Goal: Find specific fact: Find specific fact

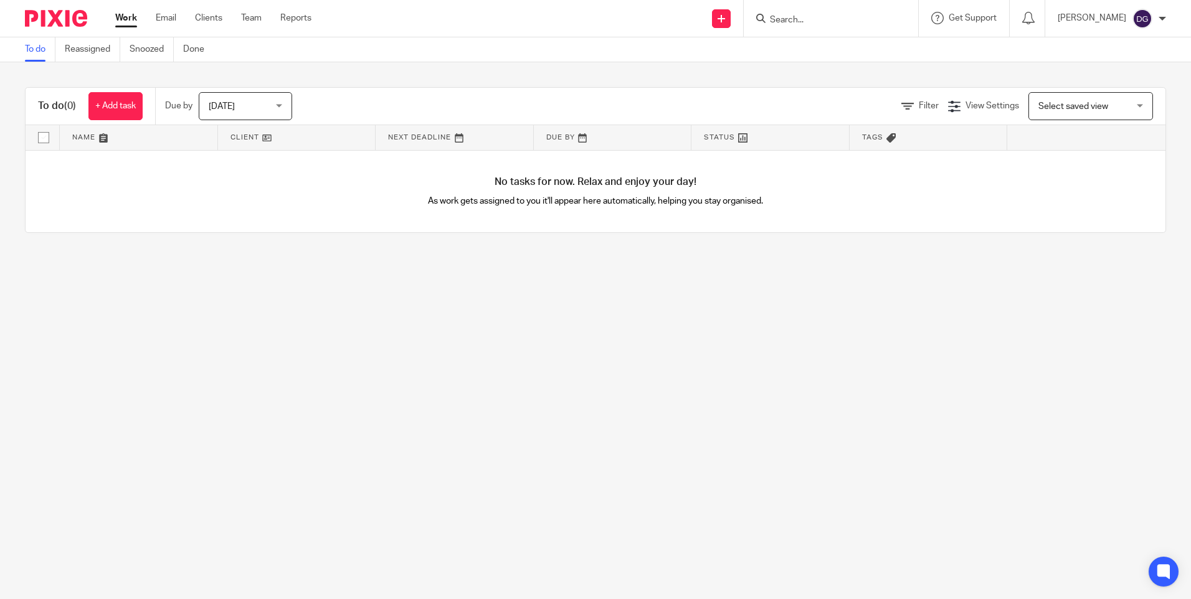
click at [799, 15] on input "Search" at bounding box center [825, 20] width 112 height 11
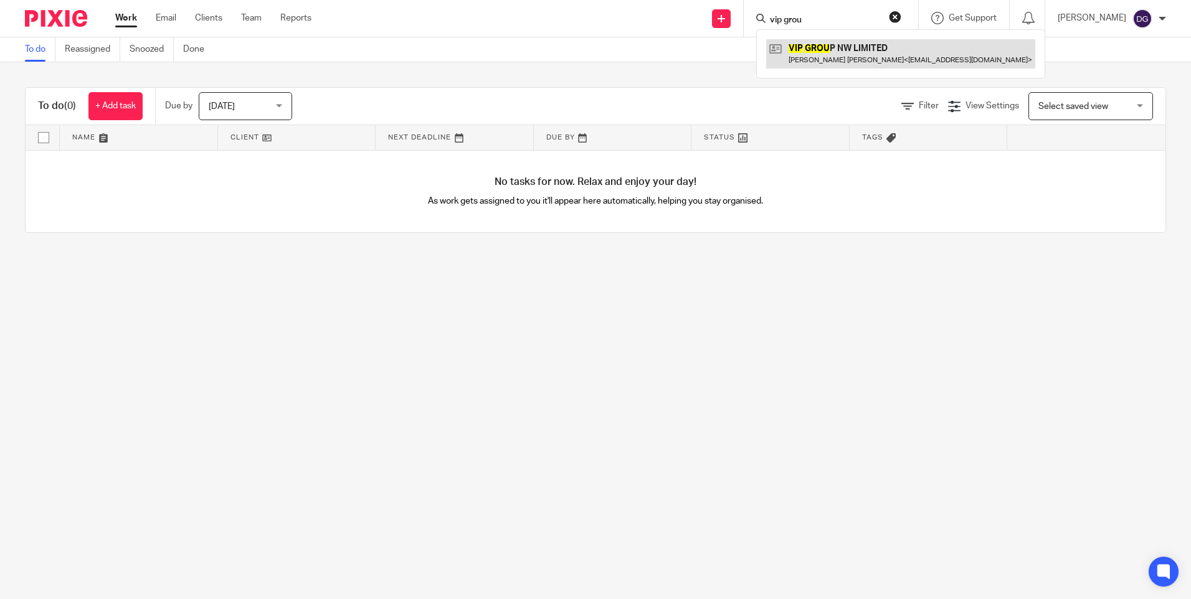
type input "vip grou"
click at [810, 52] on link at bounding box center [900, 53] width 269 height 29
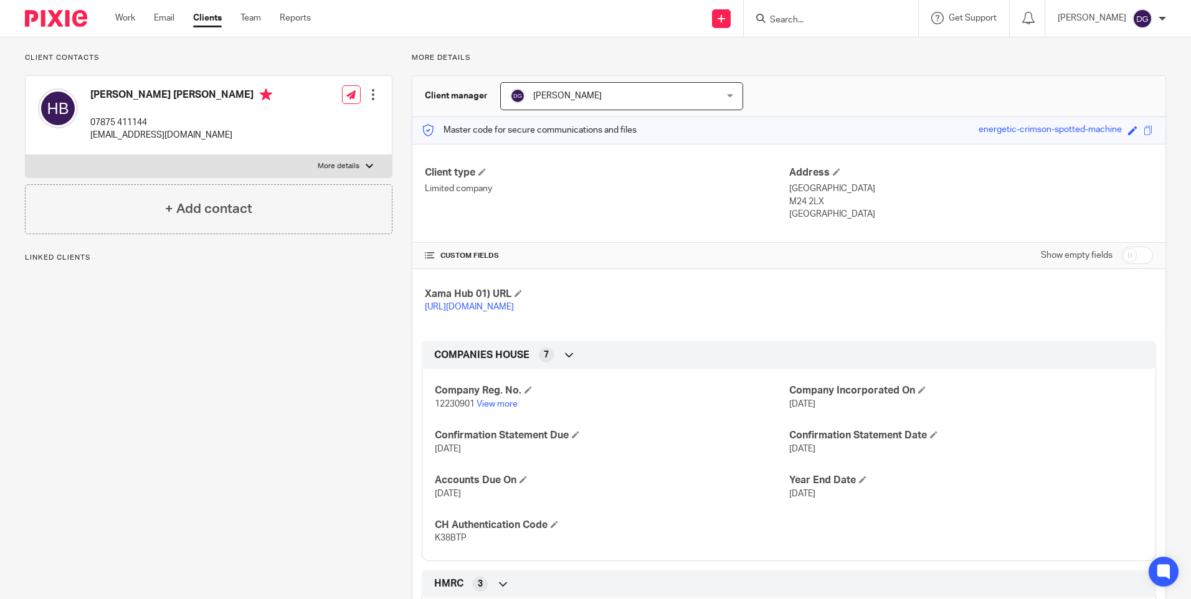
scroll to position [229, 0]
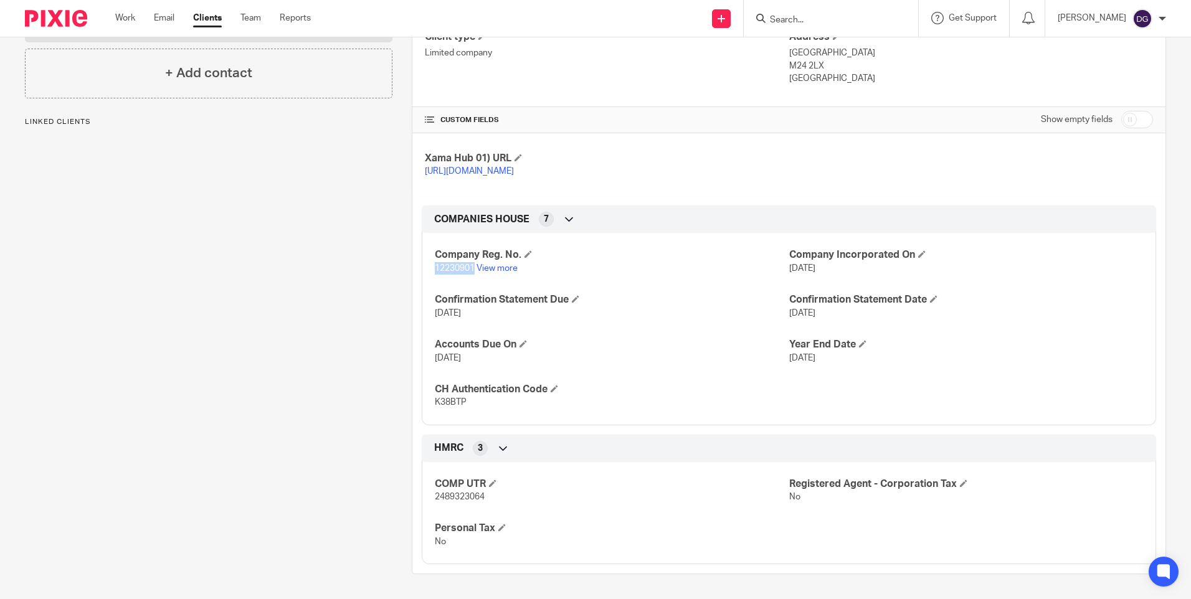
drag, startPoint x: 472, startPoint y: 264, endPoint x: 434, endPoint y: 267, distance: 38.2
click at [435, 267] on span "12230901" at bounding box center [455, 268] width 40 height 9
copy span "12230901"
drag, startPoint x: 459, startPoint y: 401, endPoint x: 429, endPoint y: 401, distance: 30.5
click at [429, 401] on div "Company Reg. No. 12230901 View more Company Incorporated On 27 Sep 2019 Confirm…" at bounding box center [789, 324] width 735 height 201
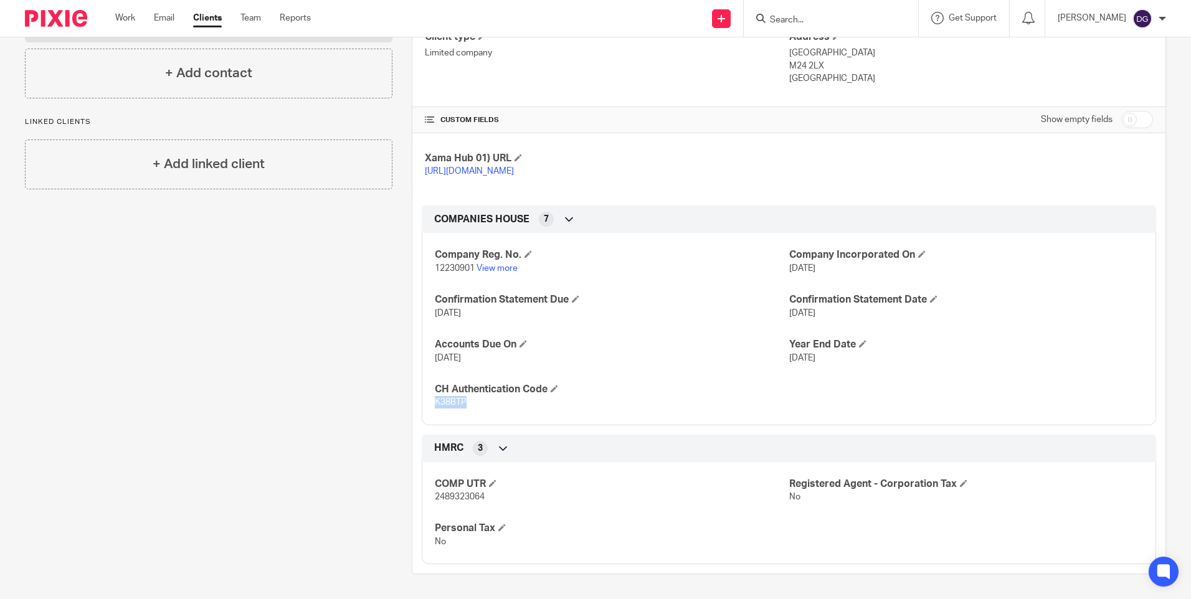
copy span "K38BTP"
